Goal: Communication & Community: Answer question/provide support

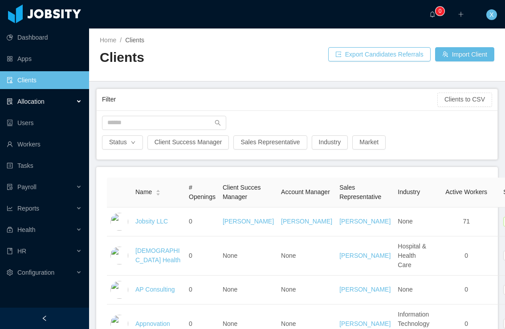
click at [34, 101] on span "Allocation" at bounding box center [30, 101] width 27 height 7
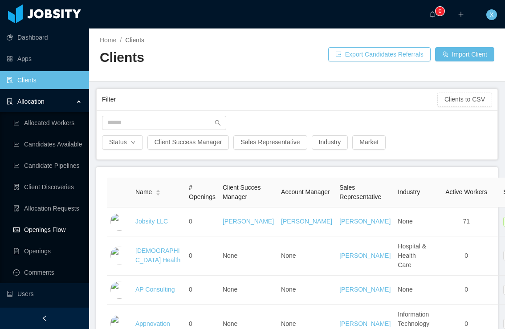
click at [42, 230] on link "Openings Flow" at bounding box center [47, 230] width 69 height 18
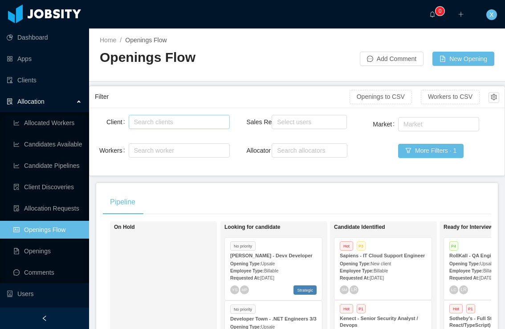
click at [157, 125] on div "Search clients" at bounding box center [177, 122] width 86 height 9
type input "****"
click at [169, 141] on li "[PERSON_NAME] Education" at bounding box center [178, 139] width 101 height 14
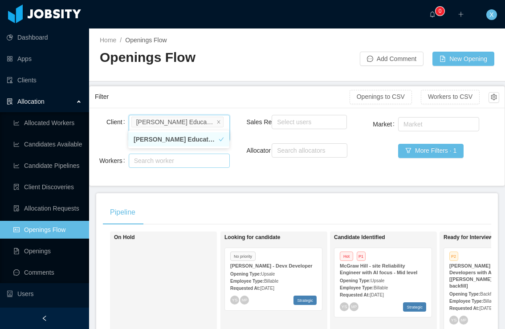
click at [165, 156] on div "Search worker" at bounding box center [175, 160] width 82 height 9
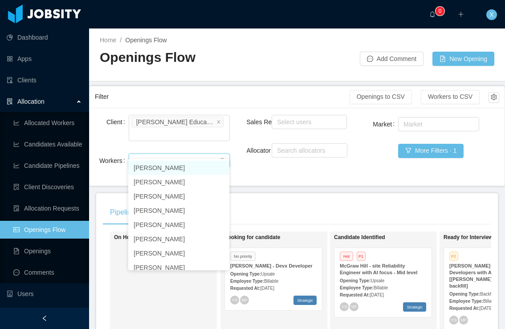
type input "*********"
click at [163, 182] on li "[PERSON_NAME]" at bounding box center [178, 182] width 101 height 14
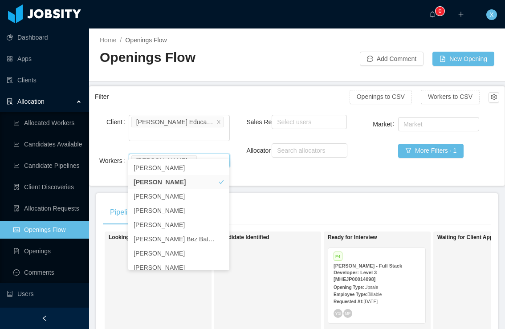
scroll to position [0, 120]
click at [395, 254] on div "P4" at bounding box center [373, 258] width 86 height 8
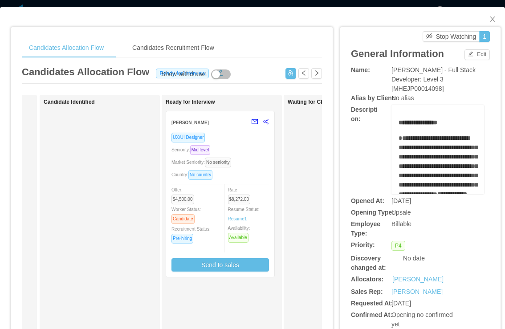
scroll to position [0, 133]
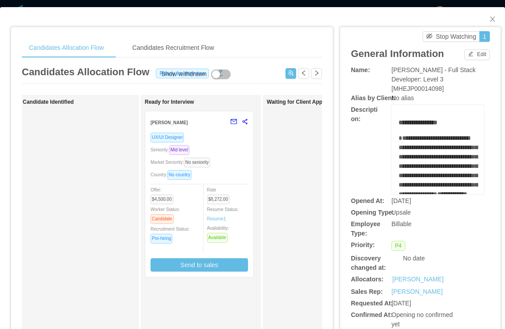
click at [234, 142] on div "UX/UI Designer" at bounding box center [200, 137] width 98 height 10
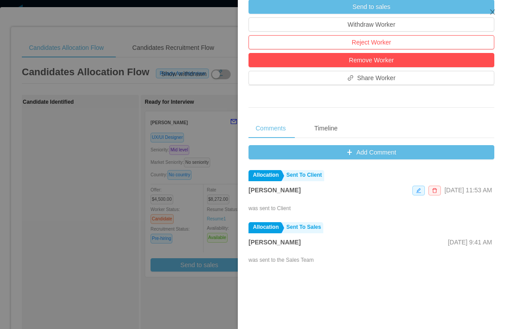
scroll to position [267, 0]
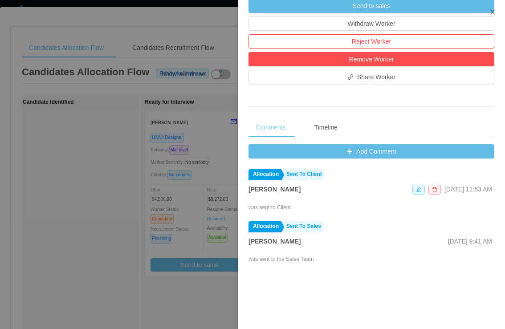
click at [282, 131] on div "Comments" at bounding box center [271, 128] width 45 height 20
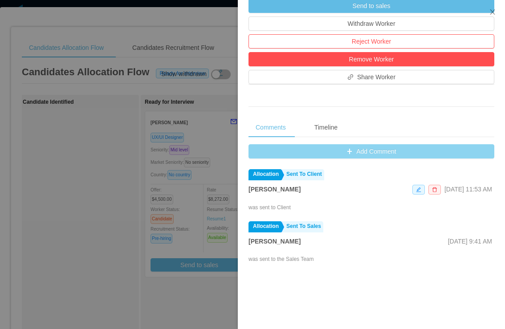
click at [356, 156] on button "Add Comment" at bounding box center [372, 151] width 246 height 14
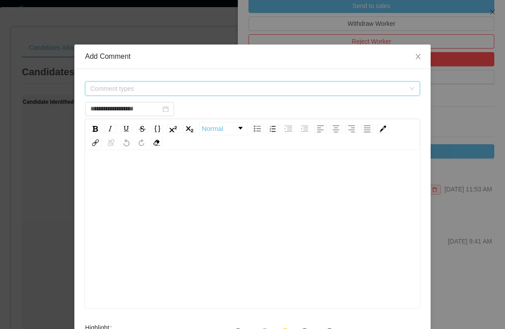
click at [123, 87] on span "Comment types" at bounding box center [247, 88] width 315 height 9
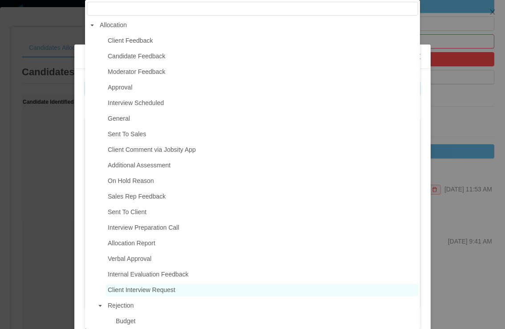
click at [152, 294] on span "Client Interview Request" at bounding box center [142, 290] width 68 height 7
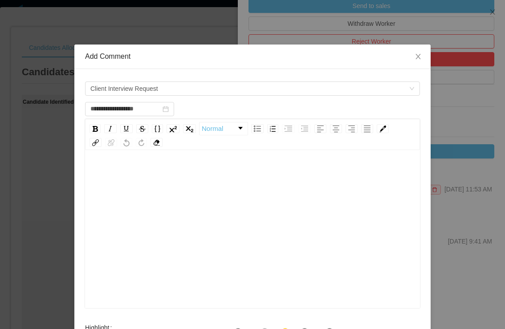
scroll to position [6, 0]
click at [191, 189] on div "rdw-editor" at bounding box center [252, 237] width 321 height 156
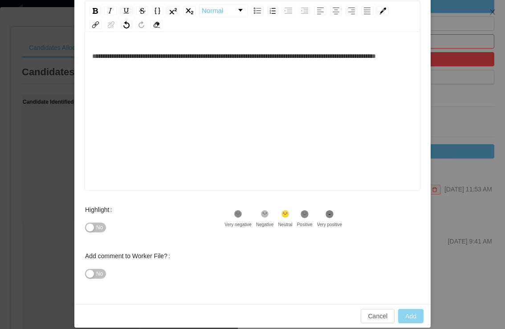
scroll to position [116, 0]
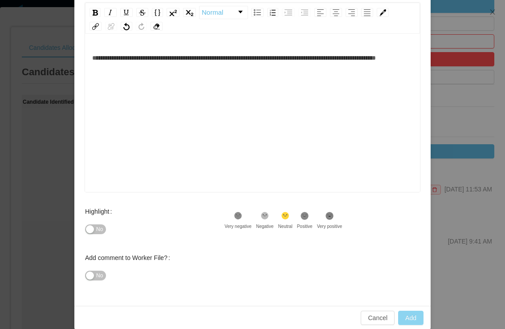
type input "**********"
click at [413, 314] on button "Add" at bounding box center [410, 318] width 25 height 14
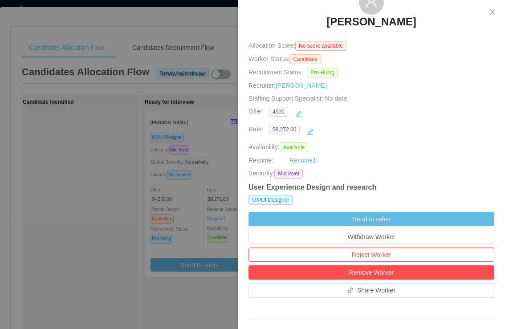
scroll to position [57, 0]
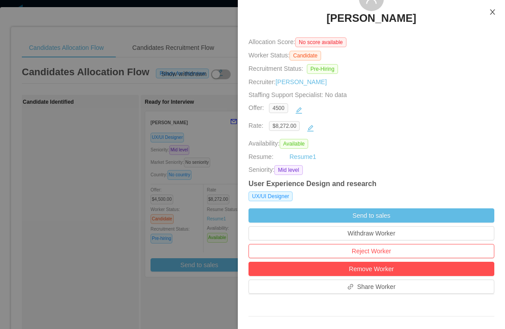
click at [496, 12] on button "Close" at bounding box center [492, 12] width 25 height 25
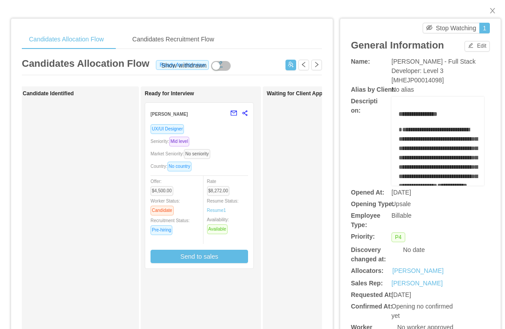
scroll to position [0, 133]
